Goal: Complete application form

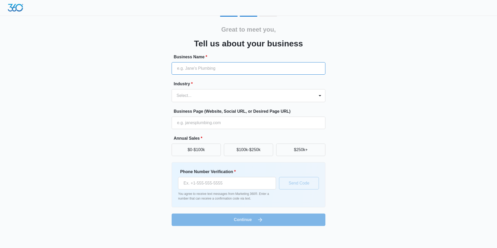
click at [268, 66] on input "Business Name *" at bounding box center [249, 68] width 154 height 12
type input "Auto Lead Pro"
type input "[PHONE_NUMBER]"
click at [187, 70] on input "Auto Lead Pro" at bounding box center [249, 68] width 154 height 12
type input "AutoLead Pro"
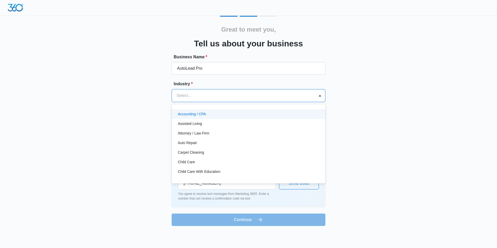
click at [207, 94] on div at bounding box center [243, 95] width 132 height 7
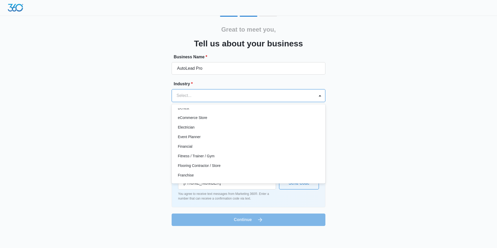
scroll to position [242, 0]
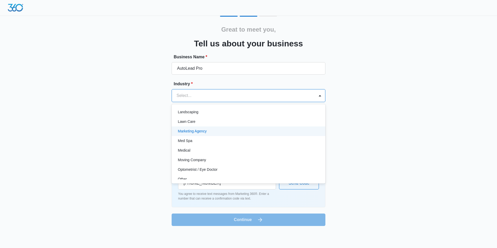
click at [210, 129] on div "Marketing Agency" at bounding box center [248, 130] width 140 height 5
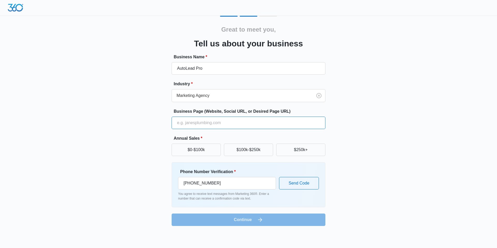
click at [228, 125] on input "Business Page (Website, Social URL, or Desired Page URL)" at bounding box center [249, 123] width 154 height 12
type input "[URL][DOMAIN_NAME]"
click at [367, 136] on div "Great to meet you, Tell us about your business Business Name * AutoLead Pro Ind…" at bounding box center [248, 121] width 311 height 210
click at [238, 151] on button "$100k-$250k" at bounding box center [248, 149] width 49 height 12
